Goal: Information Seeking & Learning: Learn about a topic

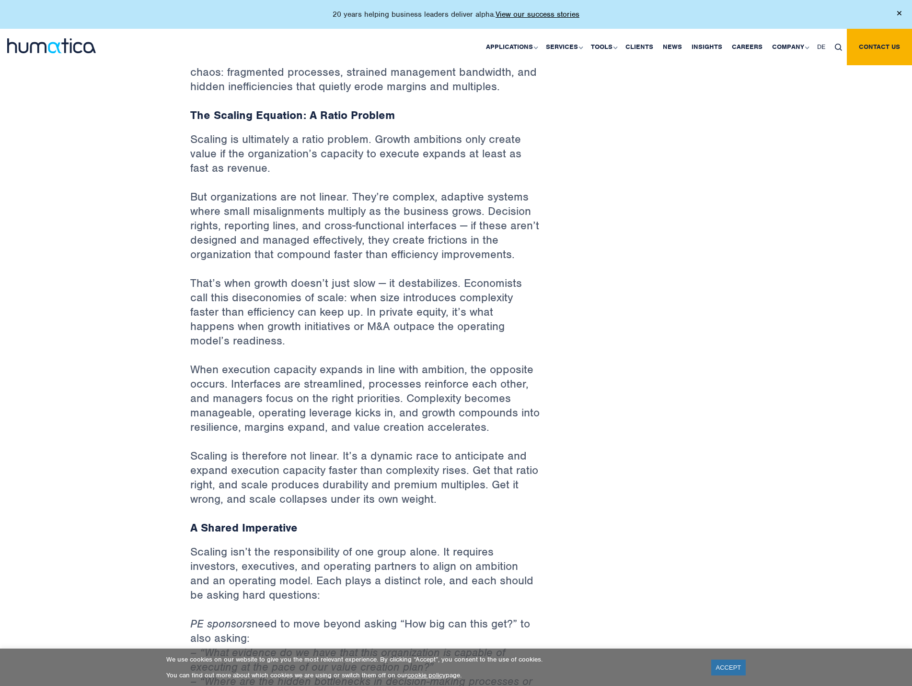
scroll to position [479, 0]
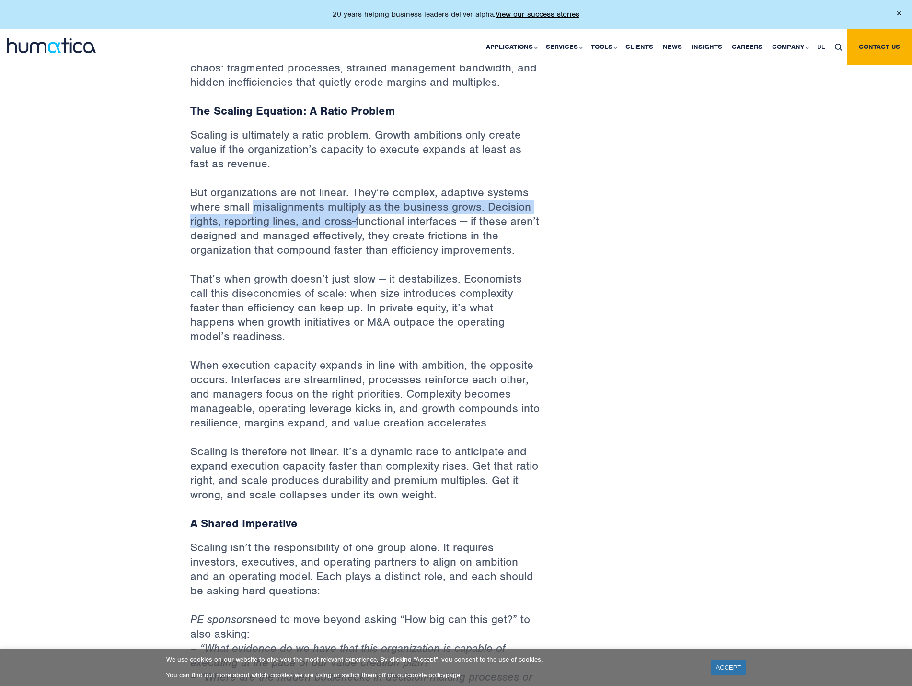
drag, startPoint x: 311, startPoint y: 216, endPoint x: 360, endPoint y: 219, distance: 49.0
click at [360, 219] on p "But organizations are not linear. They’re complex, adaptive systems where small…" at bounding box center [365, 228] width 350 height 86
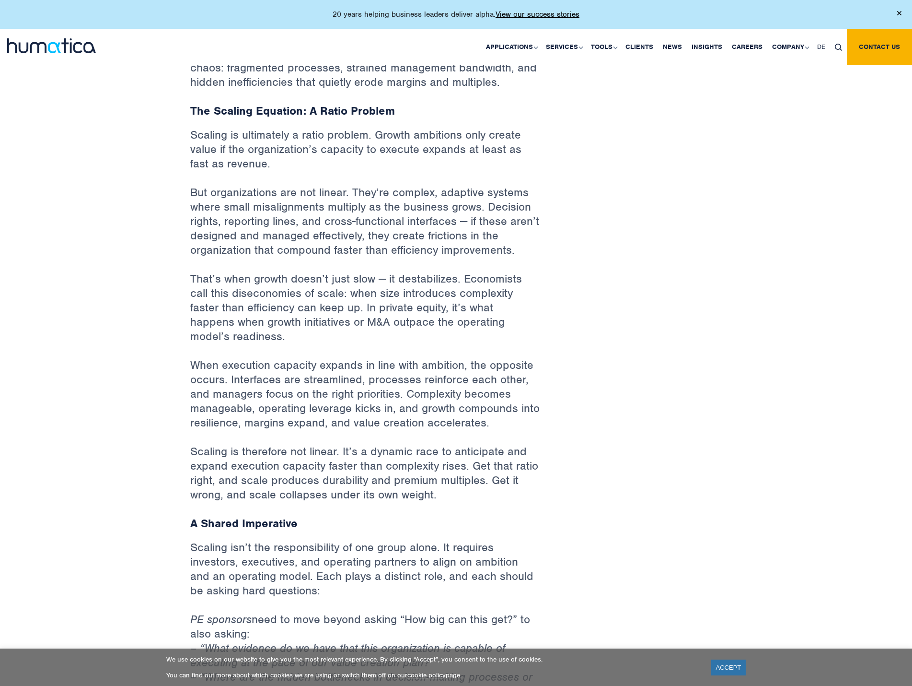
click at [368, 238] on p "But organizations are not linear. They’re complex, adaptive systems where small…" at bounding box center [365, 228] width 350 height 86
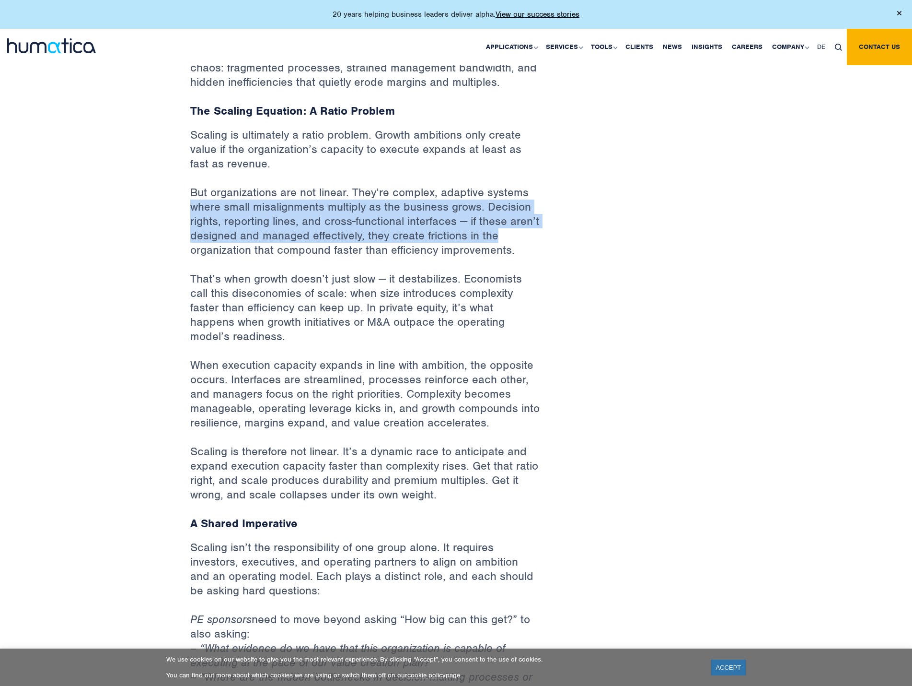
drag, startPoint x: 507, startPoint y: 228, endPoint x: 183, endPoint y: 205, distance: 324.4
click at [183, 205] on div "Back to Insights Scaling: The Fine Line Between Operating Leverage and Chaos [D…" at bounding box center [365, 627] width 364 height 2083
click at [182, 224] on div "Back to Insights Scaling: The Fine Line Between Operating Leverage and Chaos [D…" at bounding box center [456, 627] width 912 height 2140
click at [196, 225] on p "But organizations are not linear. They’re complex, adaptive systems where small…" at bounding box center [365, 228] width 350 height 86
click at [281, 225] on p "But organizations are not linear. They’re complex, adaptive systems where small…" at bounding box center [365, 228] width 350 height 86
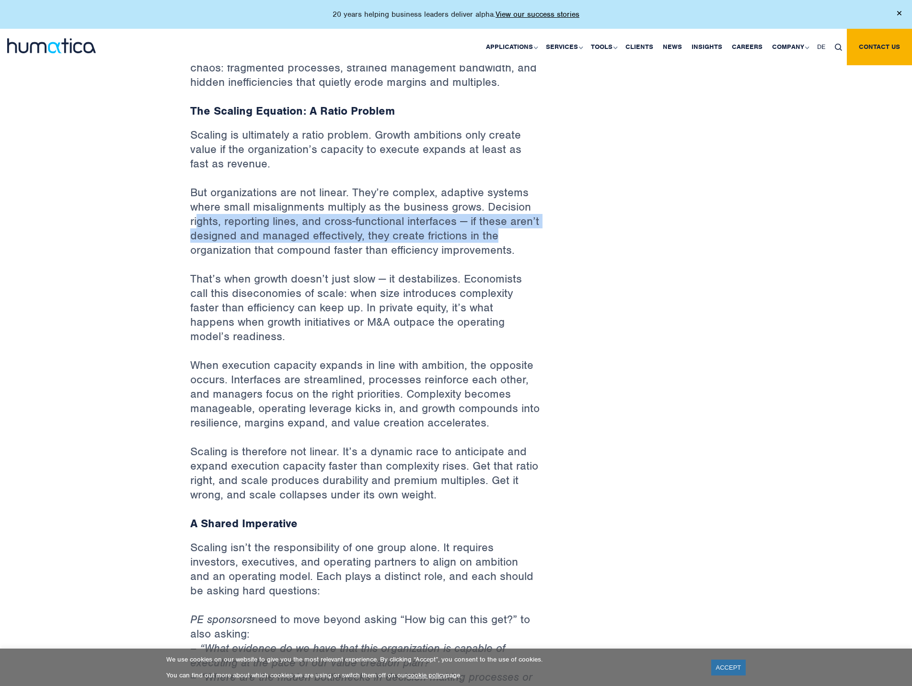
drag, startPoint x: 518, startPoint y: 235, endPoint x: 196, endPoint y: 217, distance: 323.2
click at [196, 217] on p "But organizations are not linear. They’re complex, adaptive systems where small…" at bounding box center [365, 228] width 350 height 86
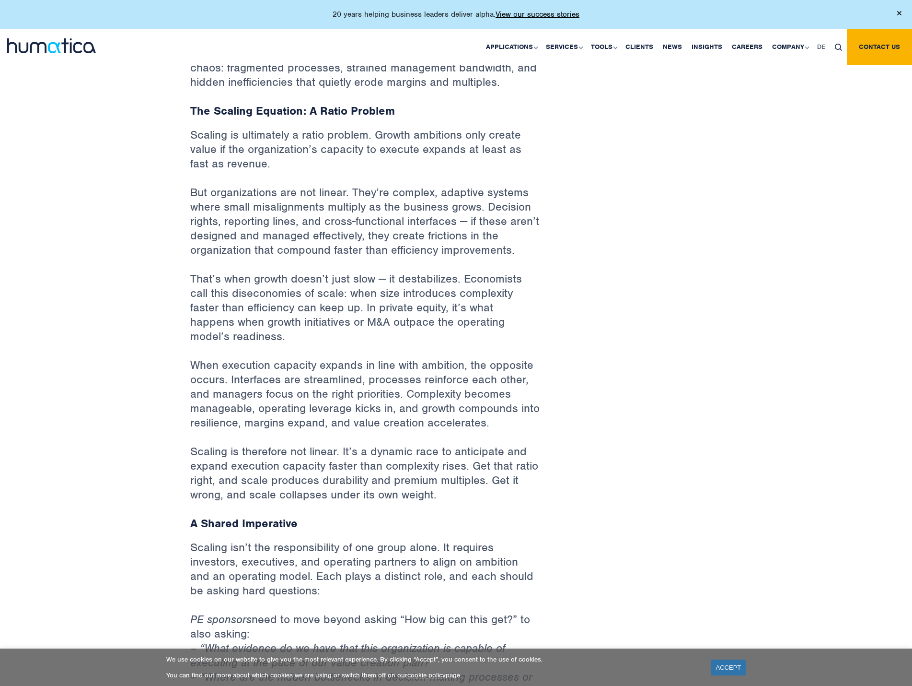
click at [228, 251] on p "But organizations are not linear. They’re complex, adaptive systems where small…" at bounding box center [365, 228] width 350 height 86
drag, startPoint x: 192, startPoint y: 249, endPoint x: 472, endPoint y: 258, distance: 280.6
click at [472, 258] on p "But organizations are not linear. They’re complex, adaptive systems where small…" at bounding box center [365, 228] width 350 height 86
click at [257, 271] on p "That’s when growth doesn’t just slow — it destabilizes. Economists call this di…" at bounding box center [365, 314] width 350 height 86
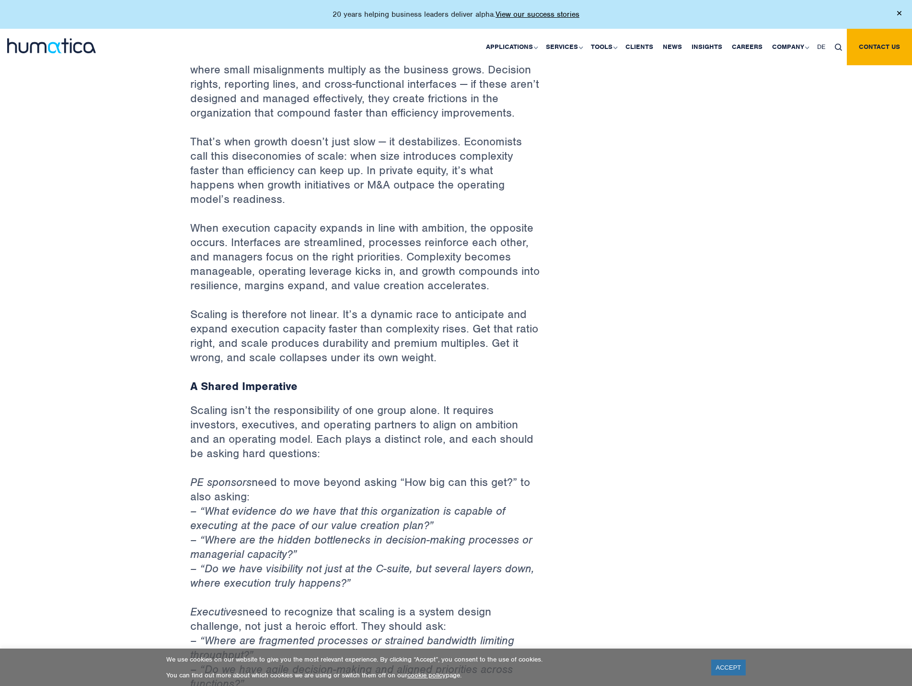
scroll to position [767, 0]
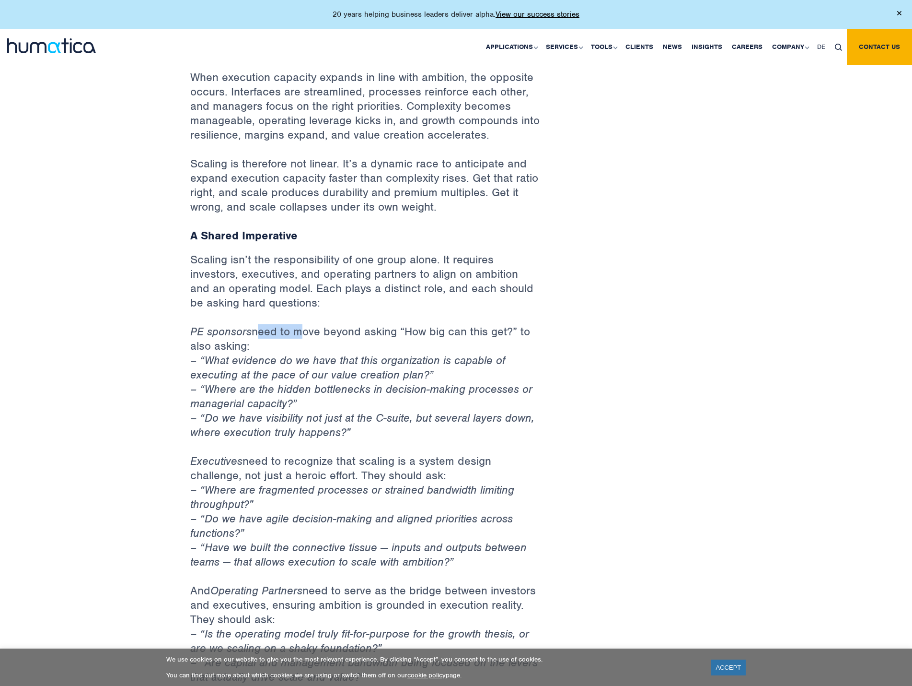
drag, startPoint x: 257, startPoint y: 316, endPoint x: 297, endPoint y: 319, distance: 40.3
click at [297, 324] on p "PE sponsors need to move beyond asking “How big can this get?” to also asking: …" at bounding box center [365, 388] width 350 height 129
click at [291, 336] on p "PE sponsors need to move beyond asking “How big can this get?” to also asking: …" at bounding box center [365, 388] width 350 height 129
drag, startPoint x: 261, startPoint y: 331, endPoint x: 182, endPoint y: 309, distance: 82.1
click at [182, 309] on div "Back to Insights Scaling: The Fine Line Between Operating Leverage and Chaos [D…" at bounding box center [456, 339] width 912 height 2140
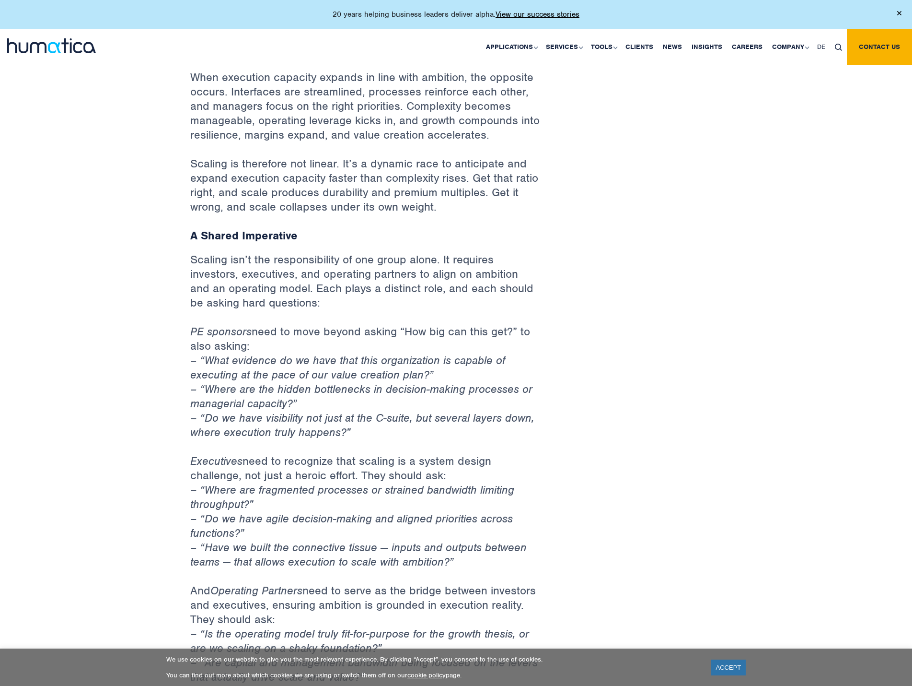
click at [171, 315] on div "Back to Insights Scaling: The Fine Line Between Operating Leverage and Chaos [D…" at bounding box center [456, 339] width 912 height 2140
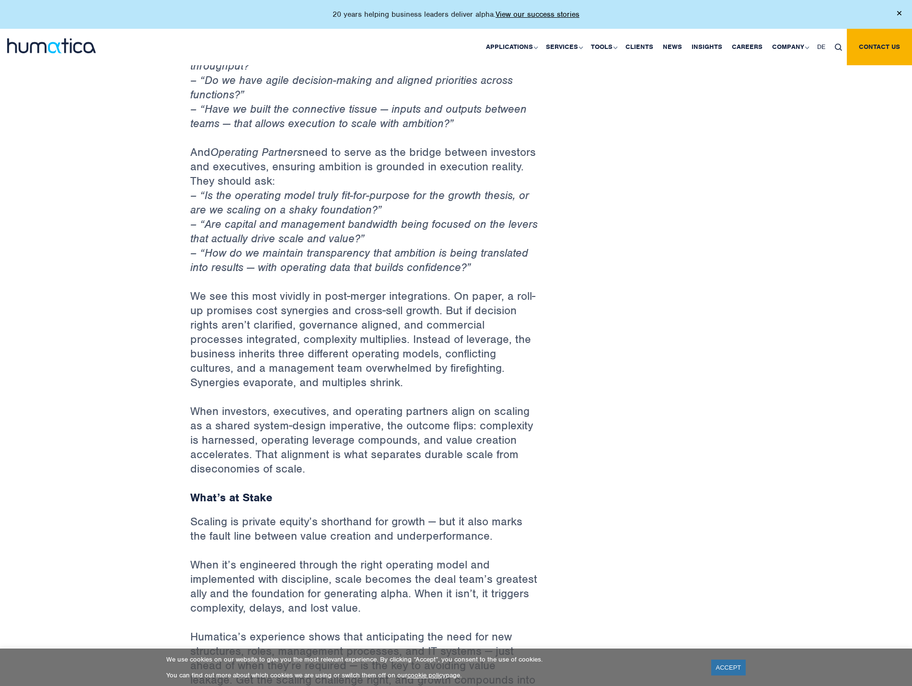
scroll to position [1214, 0]
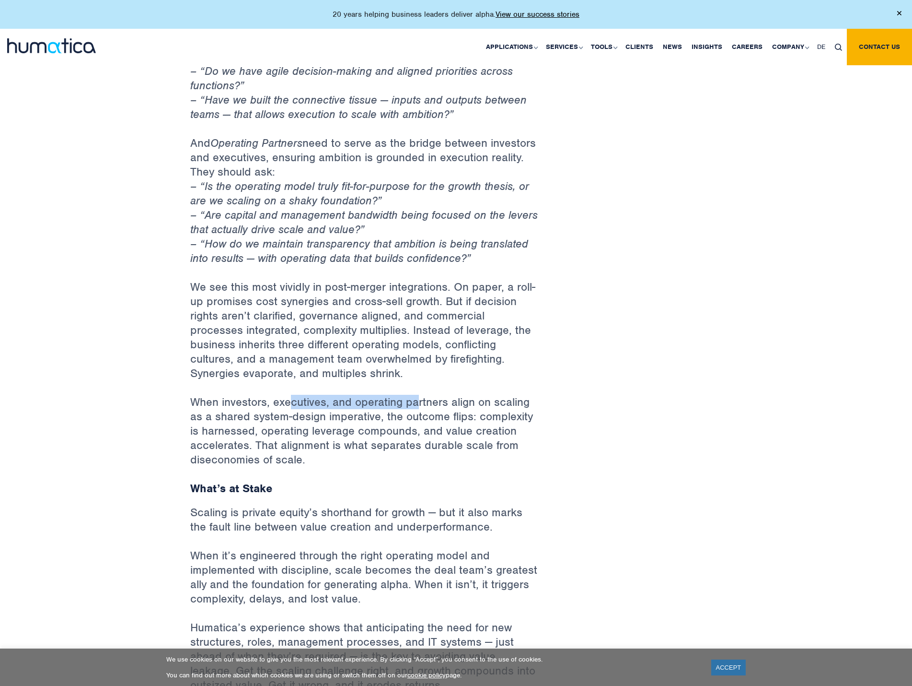
drag, startPoint x: 292, startPoint y: 383, endPoint x: 444, endPoint y: 384, distance: 152.5
click at [443, 395] on p "When investors, executives, and operating partners align on scaling as a shared…" at bounding box center [365, 438] width 350 height 86
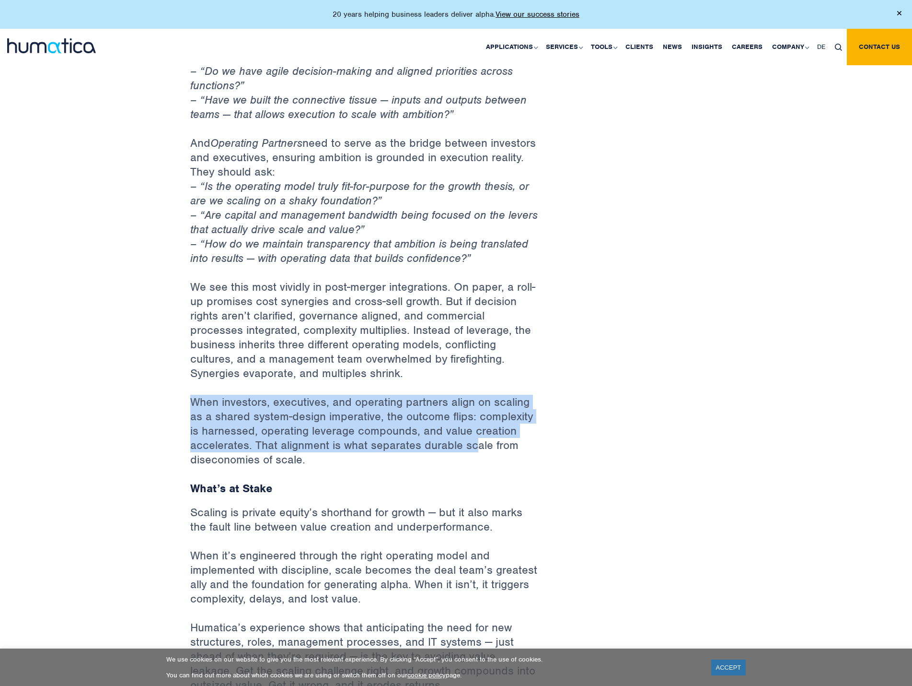
drag, startPoint x: 472, startPoint y: 432, endPoint x: 160, endPoint y: 381, distance: 315.8
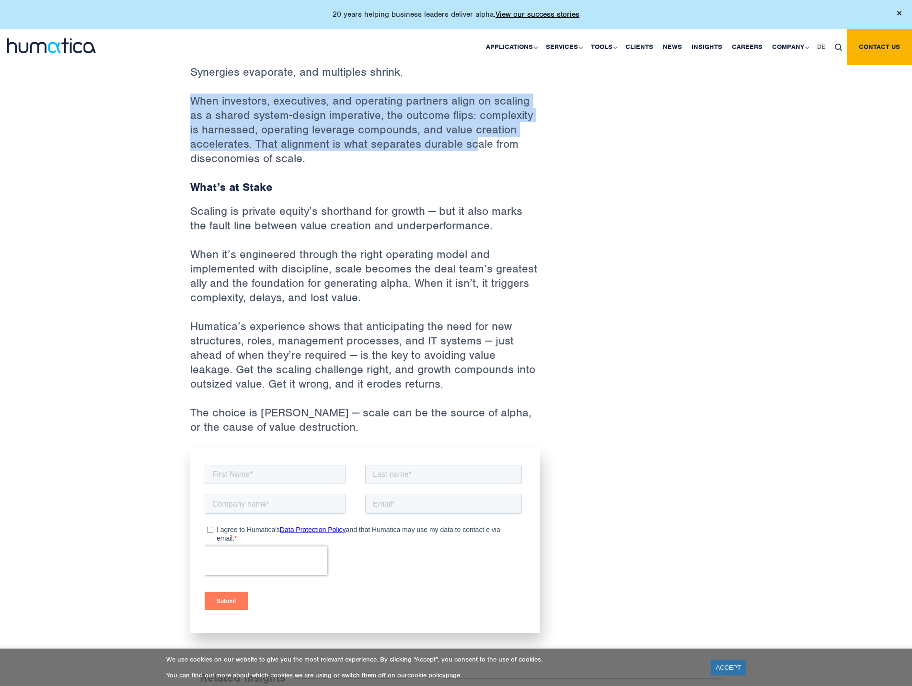
scroll to position [1470, 0]
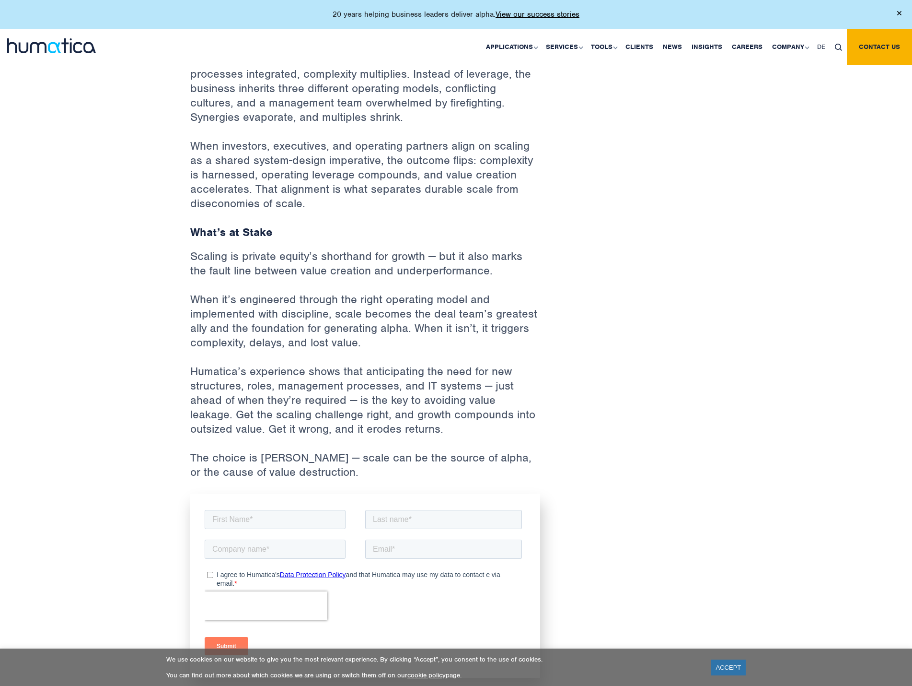
click at [279, 249] on p "Scaling is private equity’s shorthand for growth — but it also marks the fault …" at bounding box center [365, 270] width 350 height 43
drag, startPoint x: 270, startPoint y: 254, endPoint x: 391, endPoint y: 257, distance: 120.9
click at [391, 257] on p "Scaling is private equity’s shorthand for growth — but it also marks the fault …" at bounding box center [365, 270] width 350 height 43
drag, startPoint x: 270, startPoint y: 282, endPoint x: 346, endPoint y: 284, distance: 75.3
click at [346, 292] on p "When it’s engineered through the right operating model and implemented with dis…" at bounding box center [365, 328] width 350 height 72
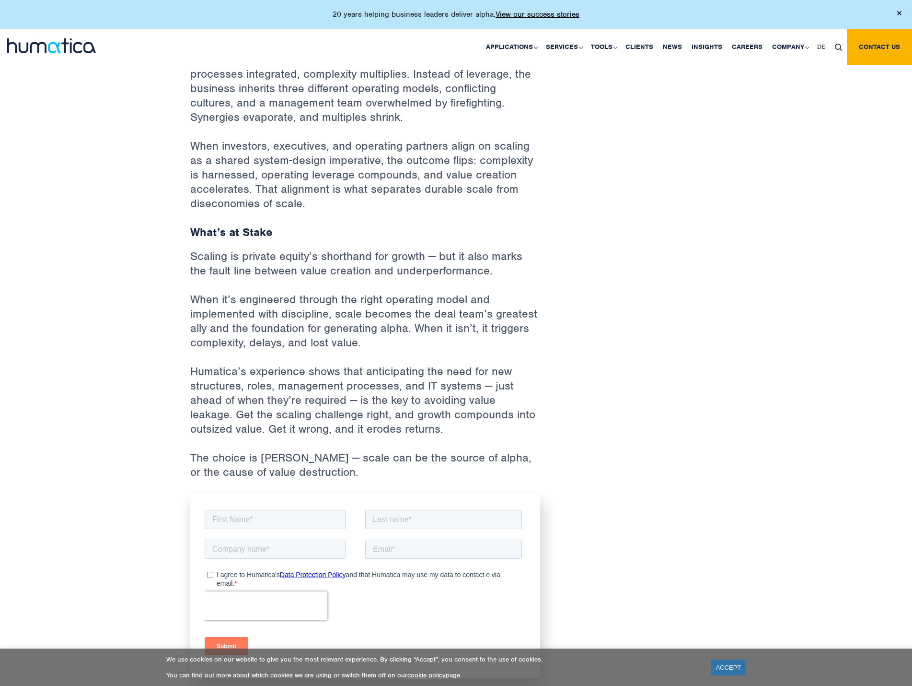
click at [339, 301] on p "When it’s engineered through the right operating model and implemented with dis…" at bounding box center [365, 328] width 350 height 72
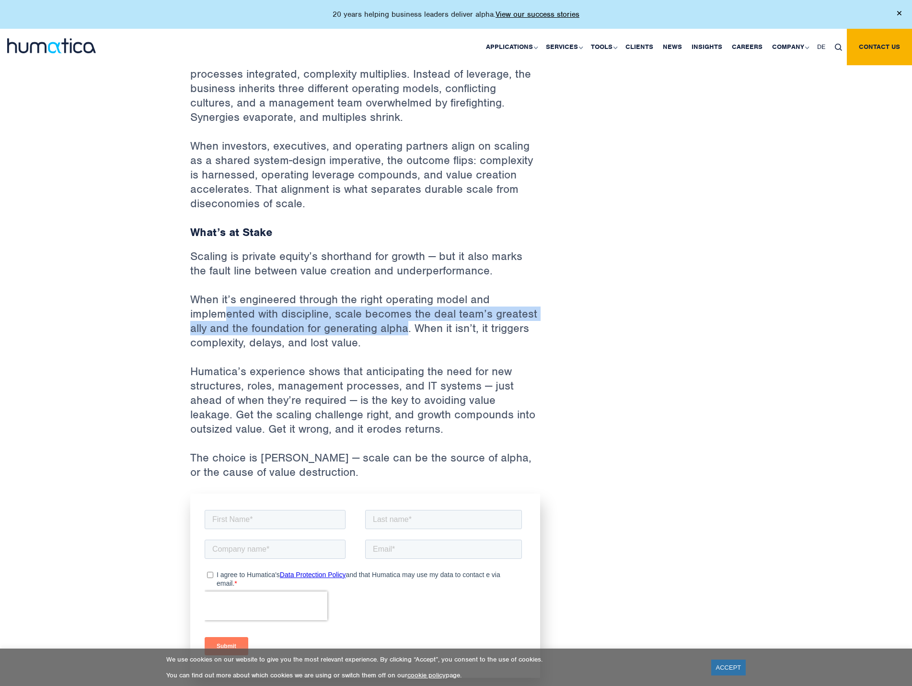
drag, startPoint x: 224, startPoint y: 298, endPoint x: 409, endPoint y: 303, distance: 184.7
click at [409, 303] on p "When it’s engineered through the right operating model and implemented with dis…" at bounding box center [365, 328] width 350 height 72
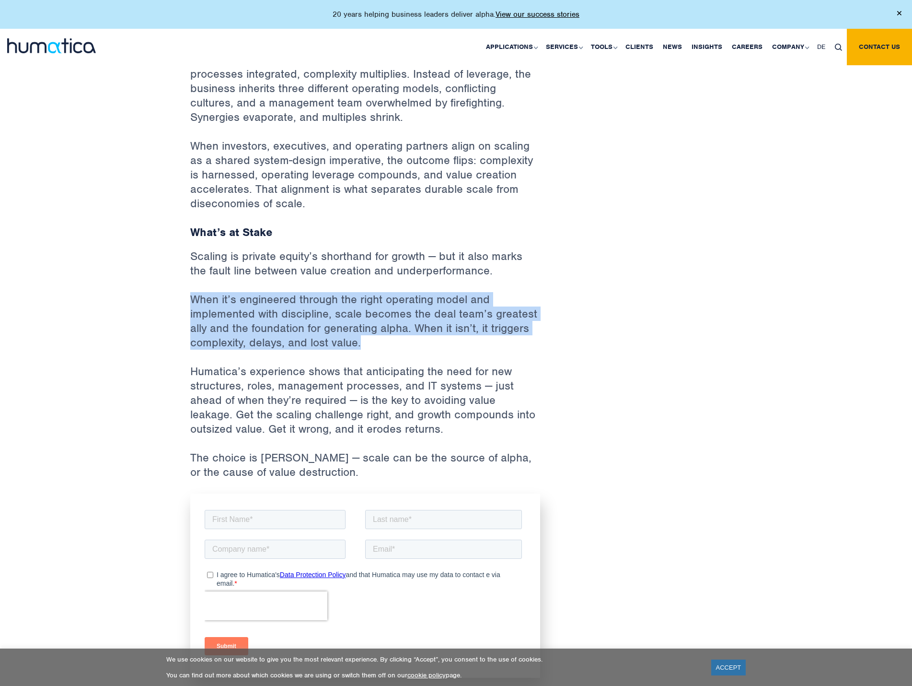
drag, startPoint x: 401, startPoint y: 326, endPoint x: 184, endPoint y: 283, distance: 220.9
click at [390, 325] on p "When it’s engineered through the right operating model and implemented with dis…" at bounding box center [365, 328] width 350 height 72
drag, startPoint x: 388, startPoint y: 327, endPoint x: 158, endPoint y: 279, distance: 234.6
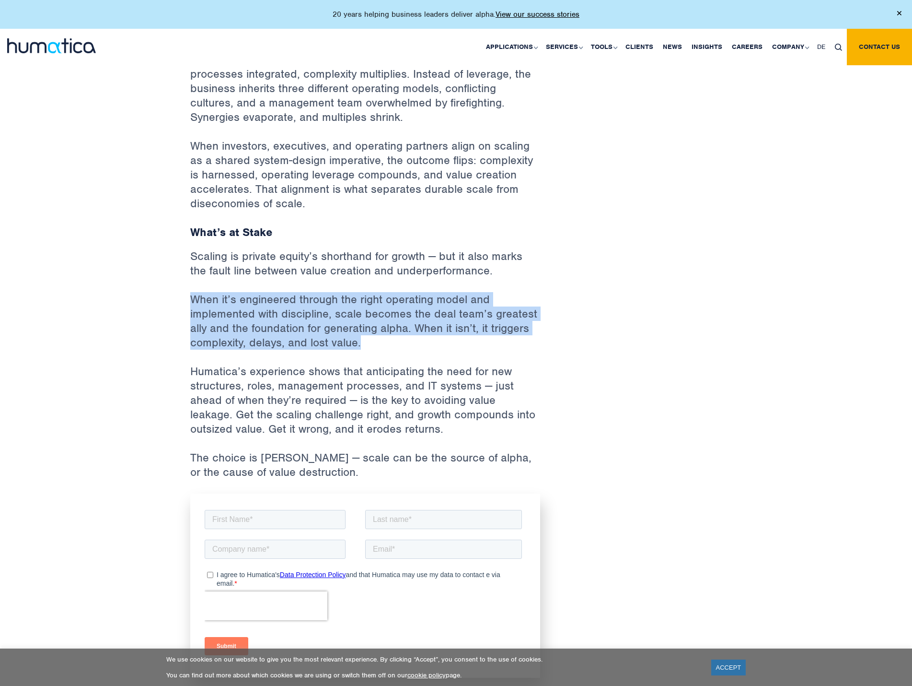
click at [370, 324] on p "When it’s engineered through the right operating model and implemented with dis…" at bounding box center [365, 328] width 350 height 72
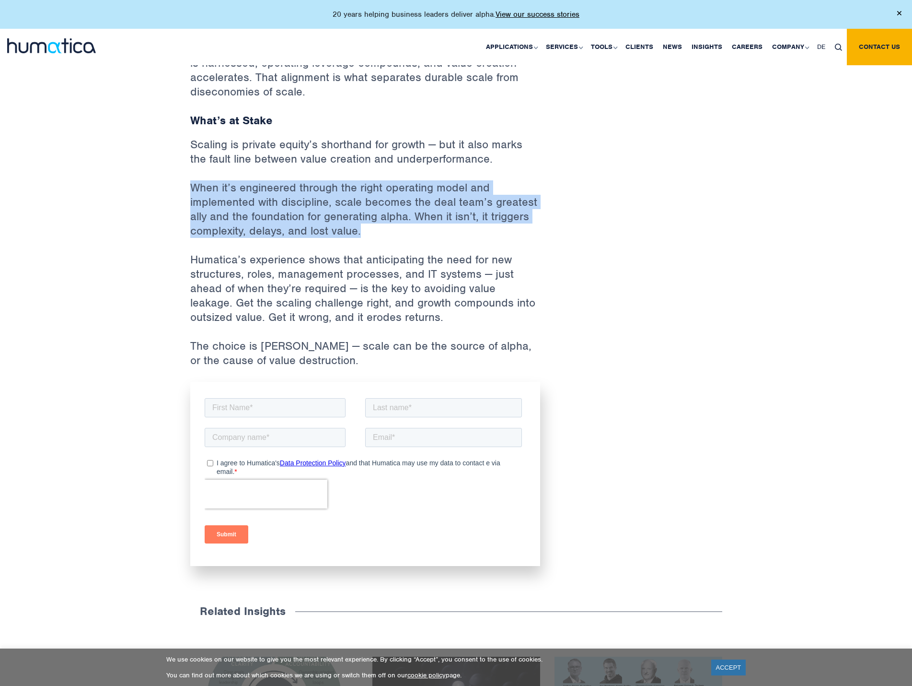
scroll to position [1598, 0]
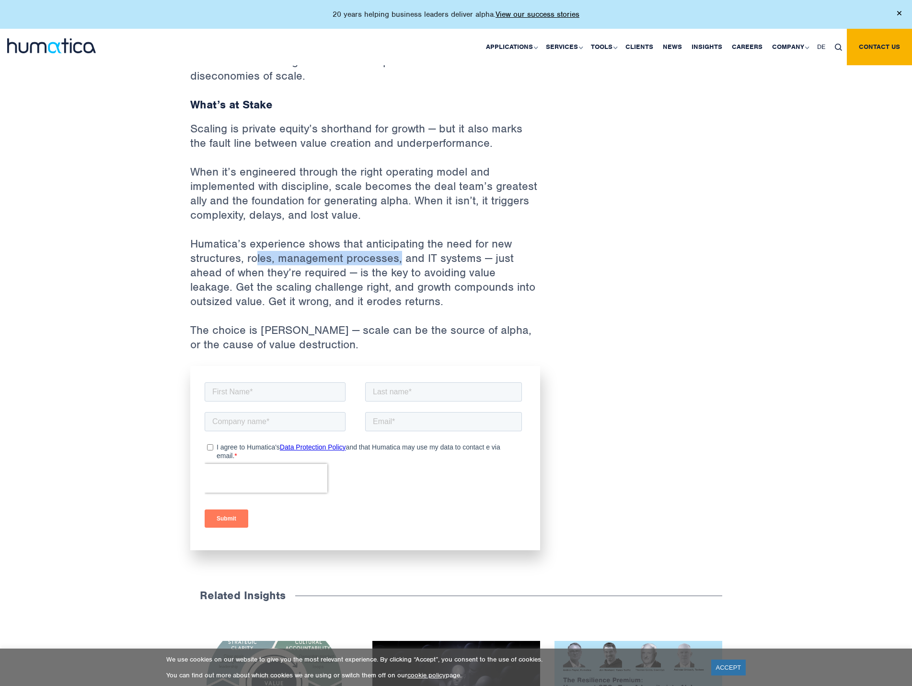
drag, startPoint x: 263, startPoint y: 240, endPoint x: 399, endPoint y: 233, distance: 135.8
click at [399, 236] on p "Humatica’s experience shows that anticipating the need for new structures, role…" at bounding box center [365, 279] width 350 height 86
drag, startPoint x: 342, startPoint y: 232, endPoint x: 455, endPoint y: 225, distance: 113.4
click at [455, 236] on p "Humatica’s experience shows that anticipating the need for new structures, role…" at bounding box center [365, 279] width 350 height 86
drag, startPoint x: 259, startPoint y: 242, endPoint x: 452, endPoint y: 244, distance: 192.7
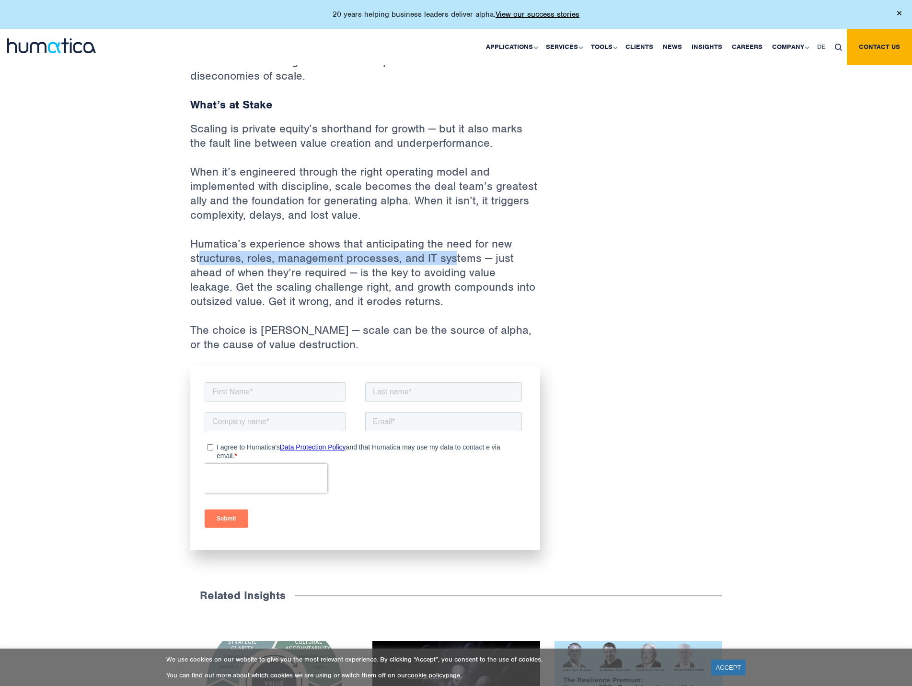
click at [452, 244] on p "Humatica’s experience shows that anticipating the need for new structures, role…" at bounding box center [365, 279] width 350 height 86
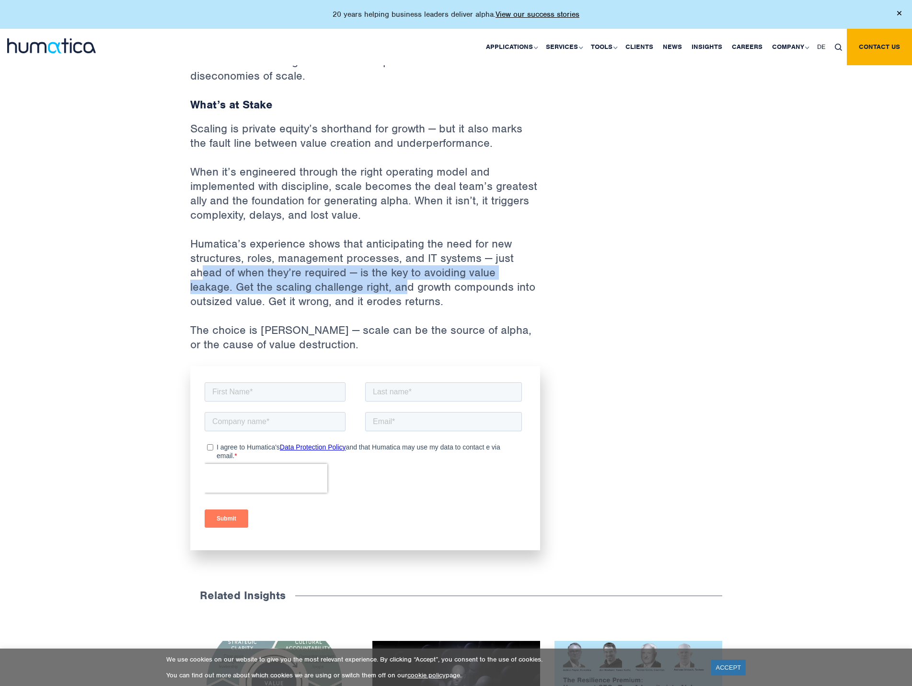
drag, startPoint x: 201, startPoint y: 255, endPoint x: 361, endPoint y: 262, distance: 159.3
click at [361, 262] on p "Humatica’s experience shows that anticipating the need for new structures, role…" at bounding box center [365, 279] width 350 height 86
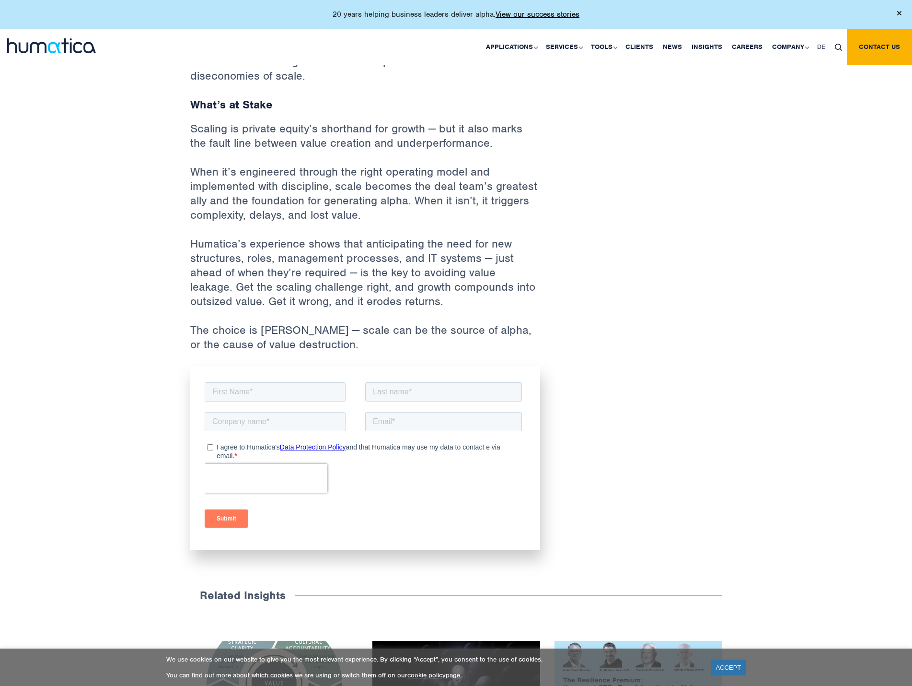
click at [403, 279] on p "Humatica’s experience shows that anticipating the need for new structures, role…" at bounding box center [365, 279] width 350 height 86
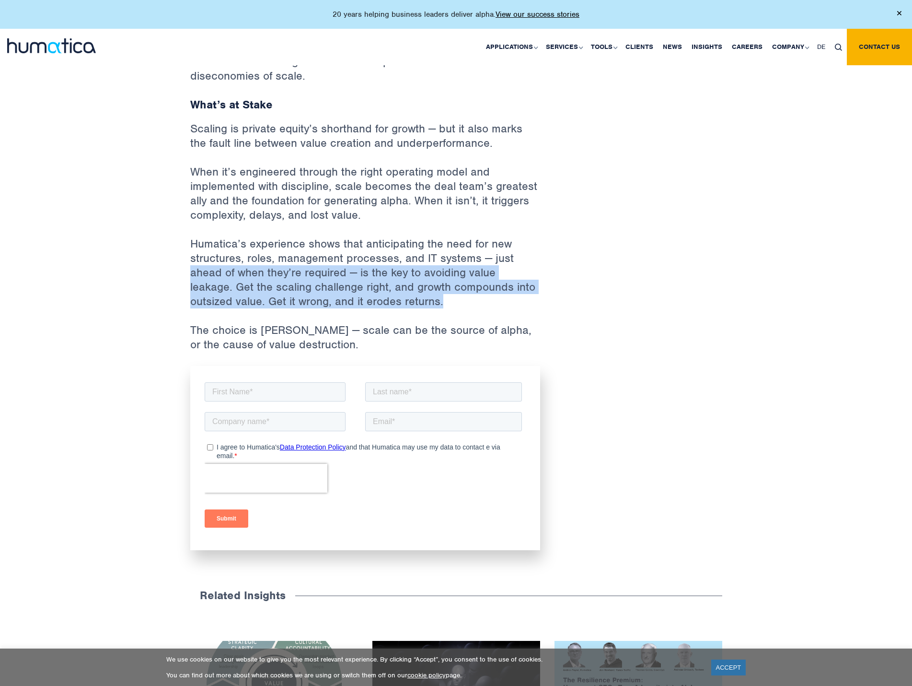
drag, startPoint x: 413, startPoint y: 286, endPoint x: 170, endPoint y: 252, distance: 246.0
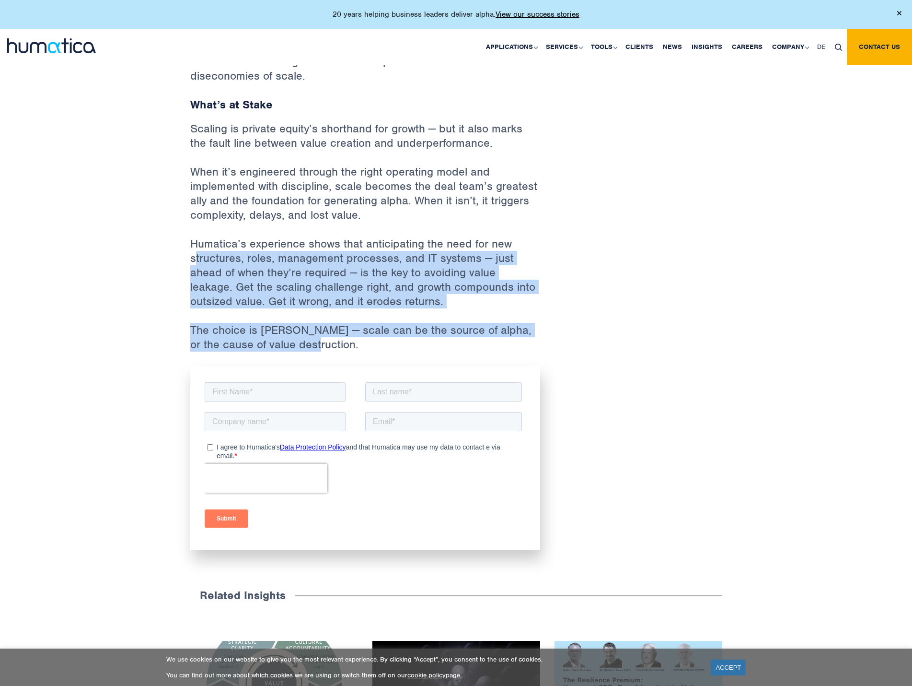
drag, startPoint x: 310, startPoint y: 323, endPoint x: 195, endPoint y: 244, distance: 139.6
